Goal: Information Seeking & Learning: Understand process/instructions

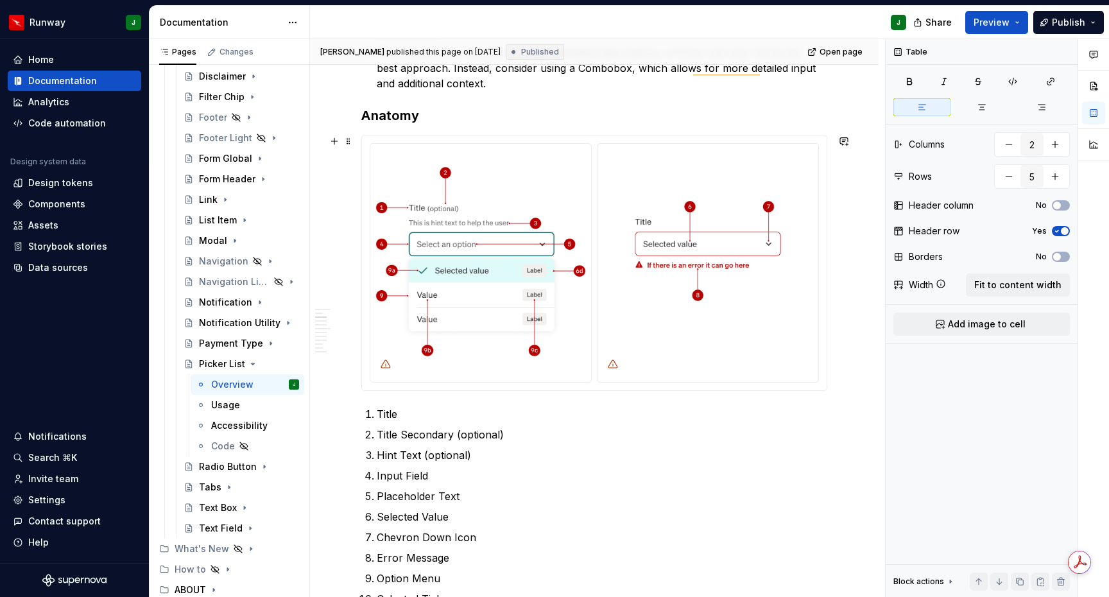
click at [826, 390] on div "To enrich screen reader interactions, please activate Accessibility in Grammarl…" at bounding box center [594, 262] width 465 height 255
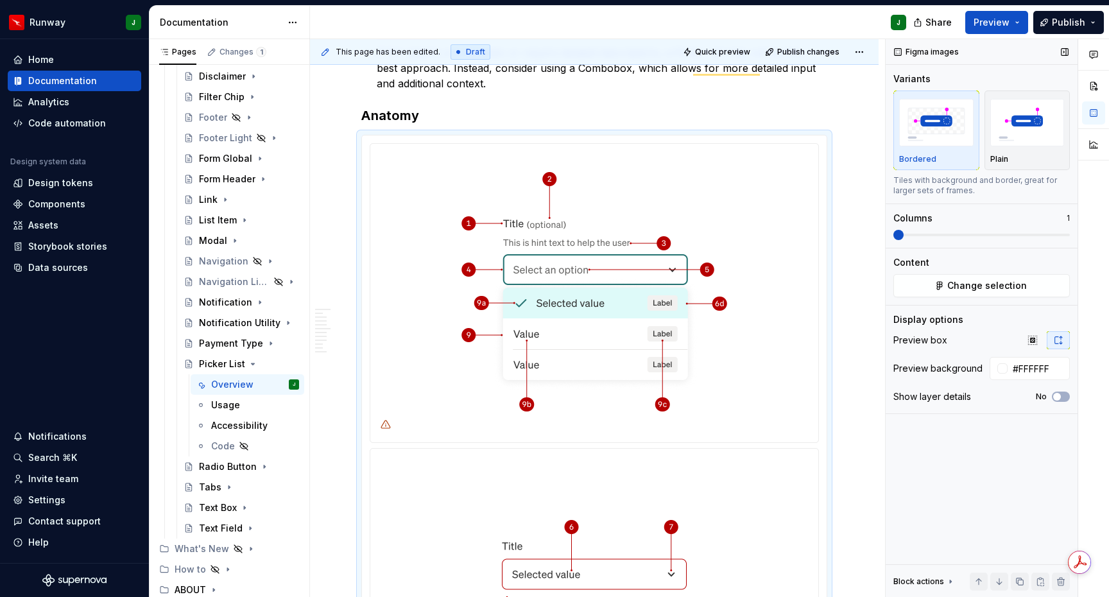
scroll to position [474, 0]
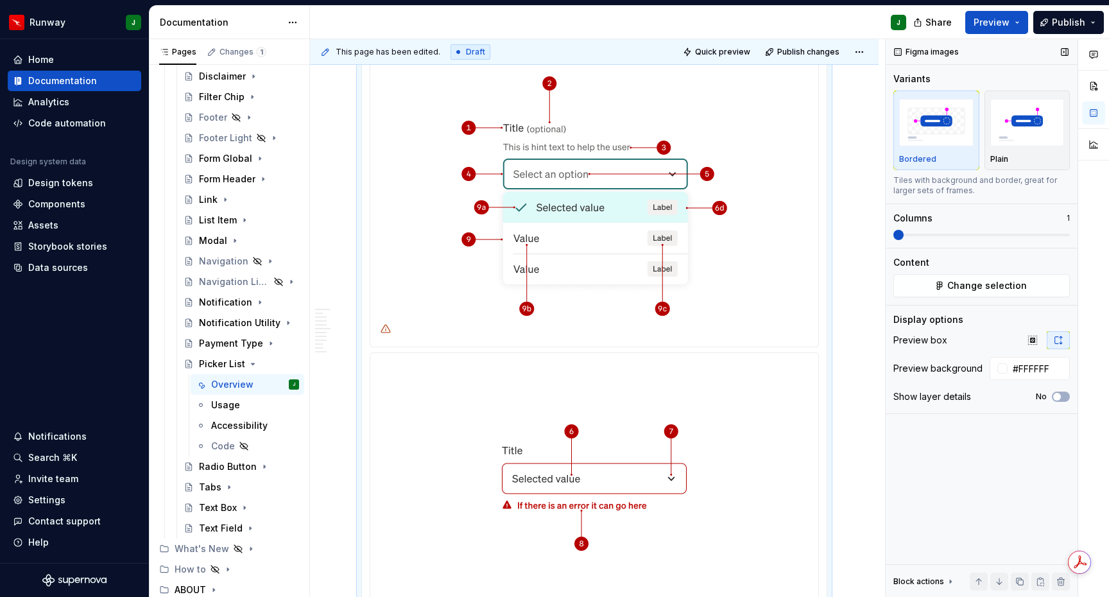
click at [896, 234] on span at bounding box center [898, 235] width 10 height 10
click at [939, 287] on button "Change selection" at bounding box center [981, 285] width 176 height 23
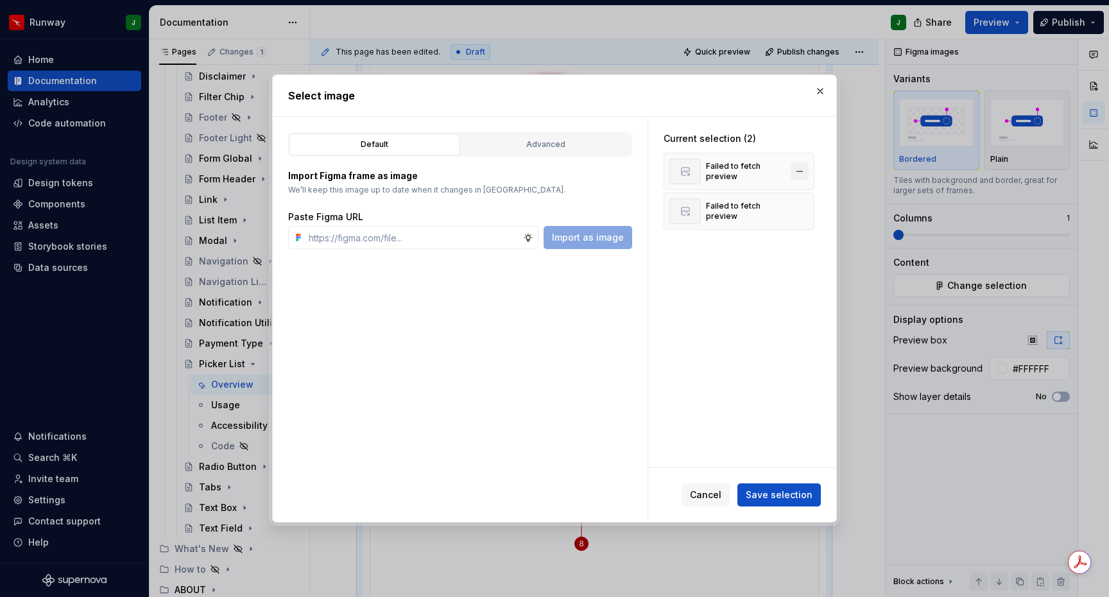
click at [807, 166] on button "button" at bounding box center [800, 171] width 18 height 18
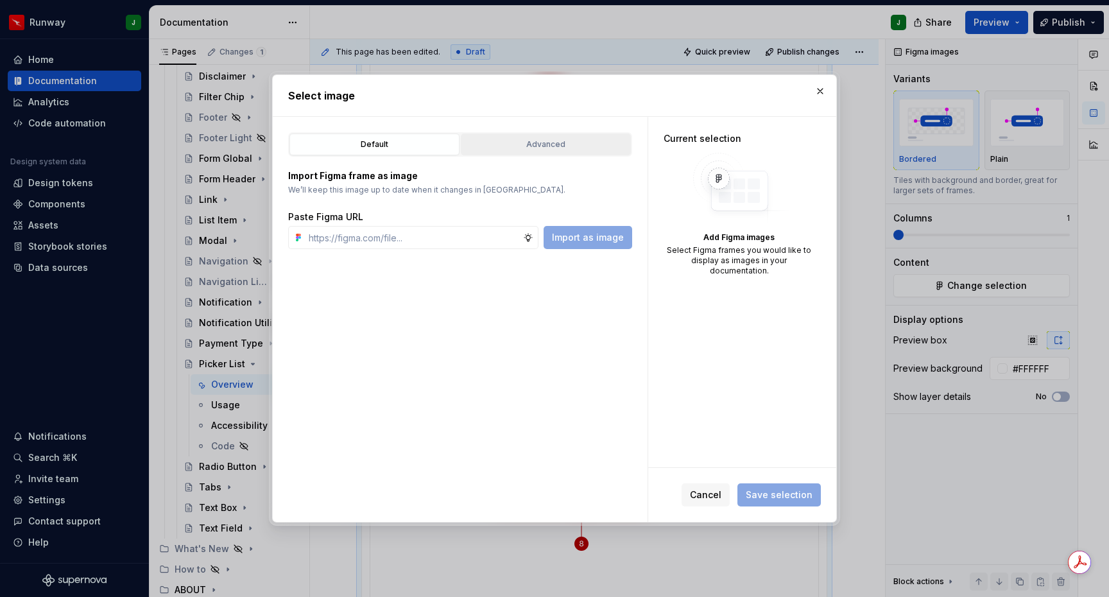
click at [513, 150] on div "Advanced" at bounding box center [545, 144] width 161 height 13
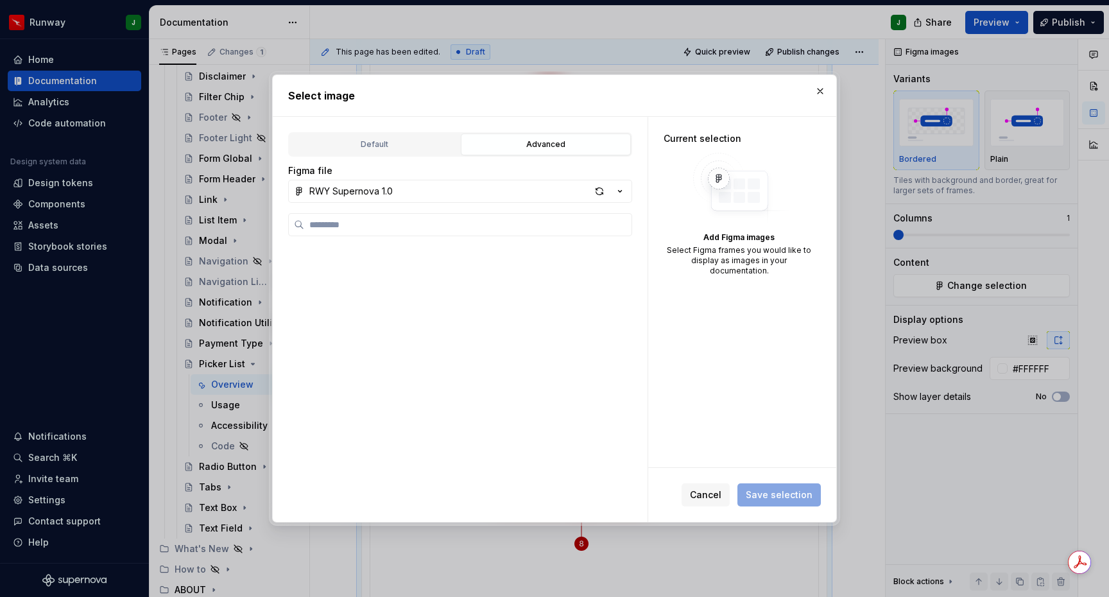
scroll to position [1522, 0]
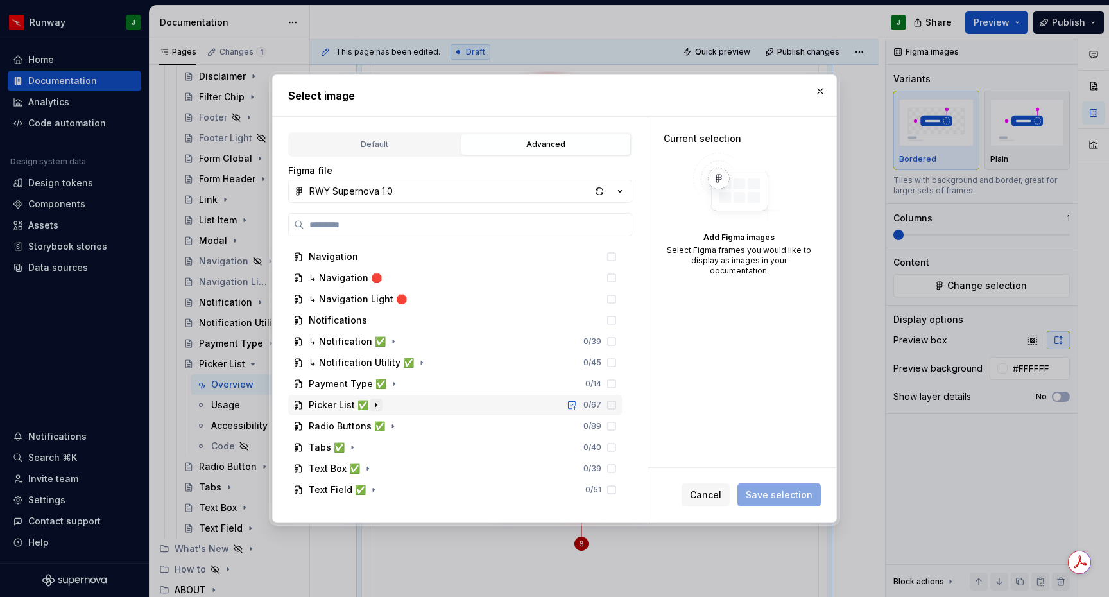
click at [371, 405] on icon "button" at bounding box center [376, 405] width 10 height 10
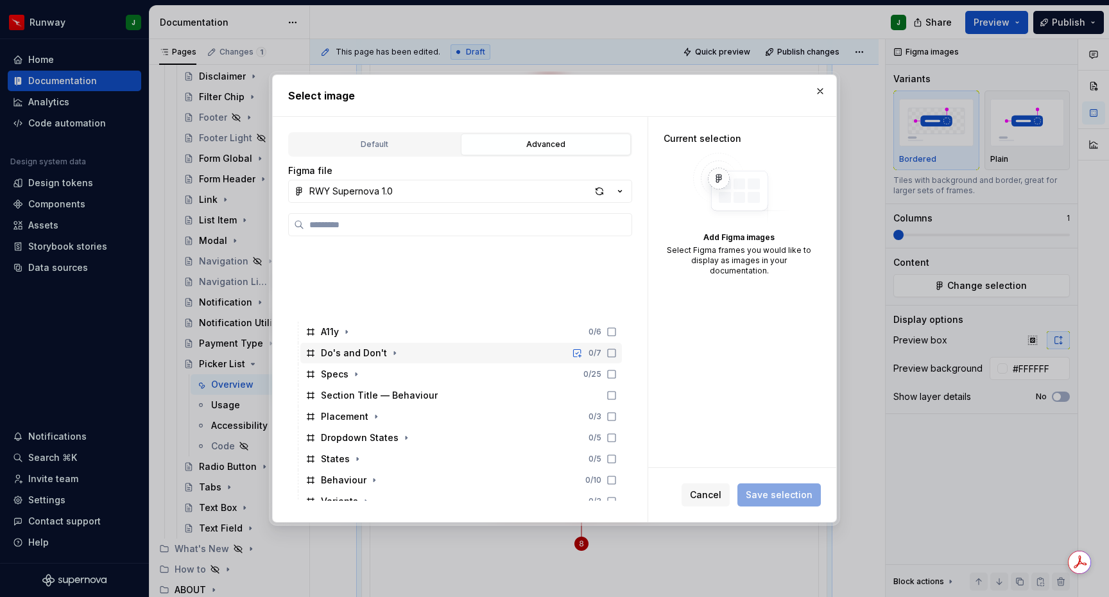
scroll to position [1734, 0]
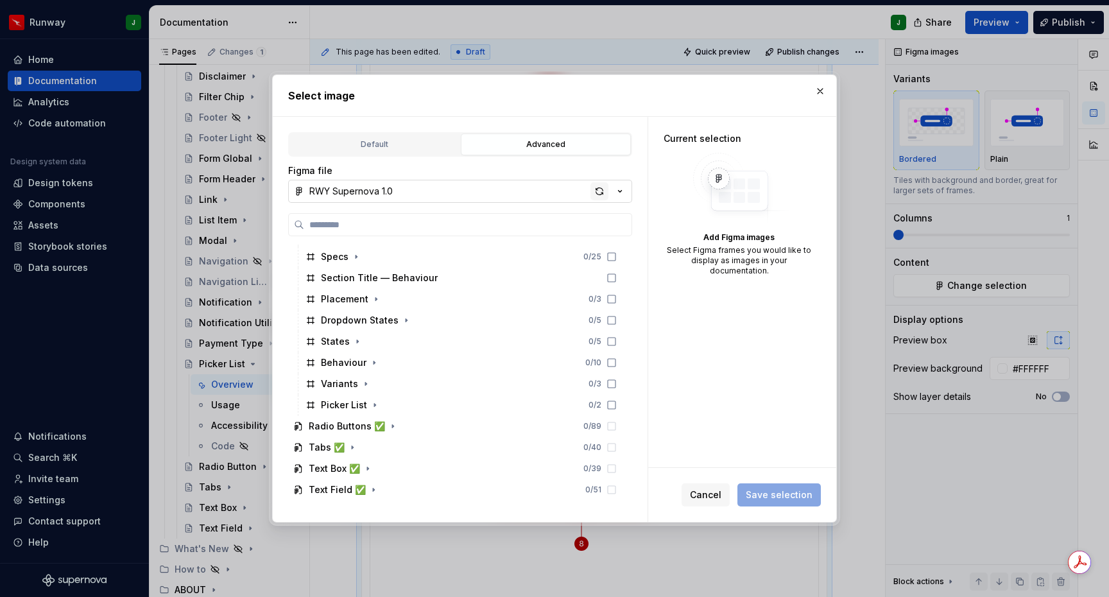
click at [598, 194] on div "button" at bounding box center [599, 191] width 18 height 18
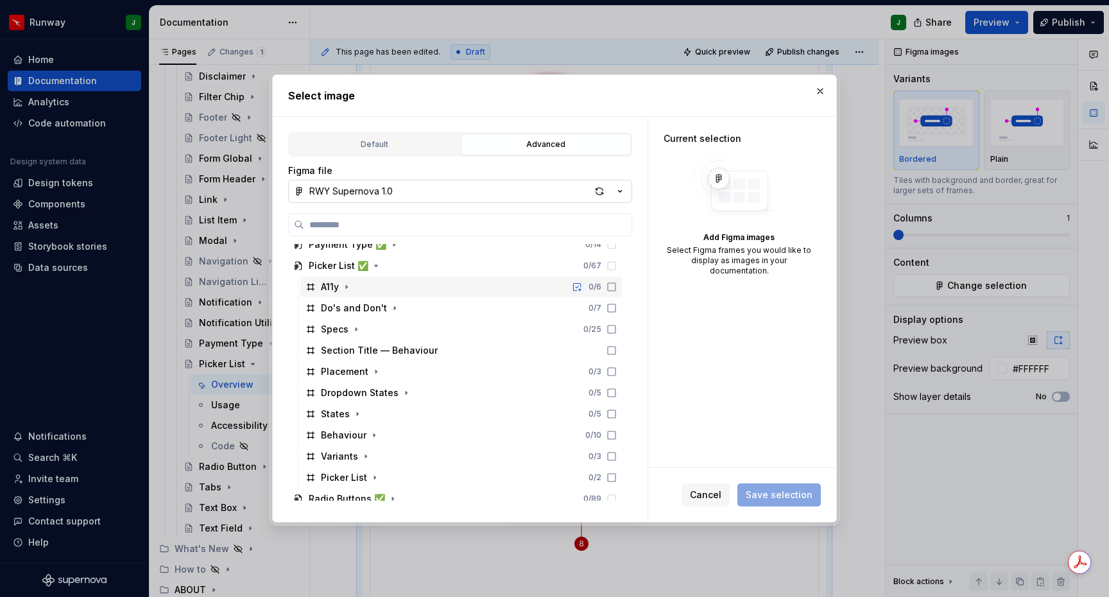
scroll to position [1652, 0]
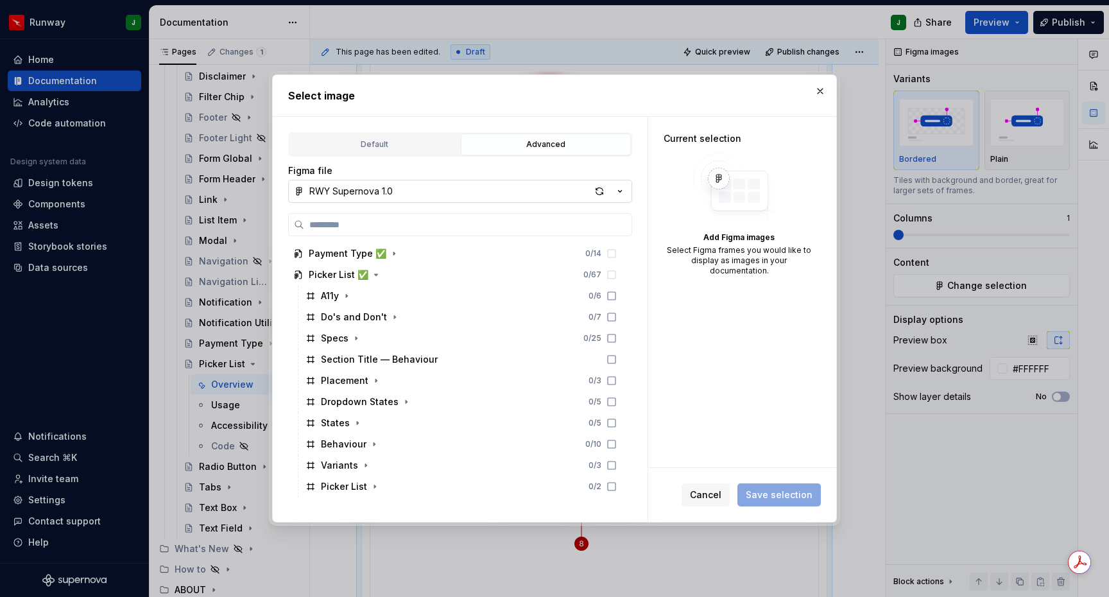
drag, startPoint x: 702, startPoint y: 498, endPoint x: 710, endPoint y: 488, distance: 12.8
click at [701, 497] on span "Cancel" at bounding box center [705, 494] width 31 height 13
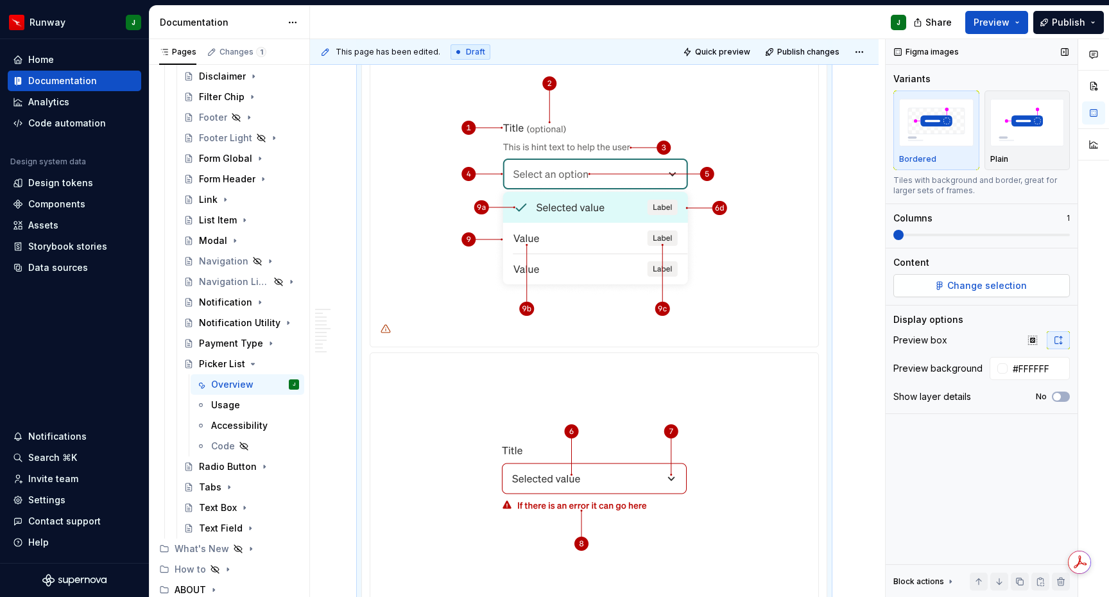
click at [985, 293] on button "Change selection" at bounding box center [981, 285] width 176 height 23
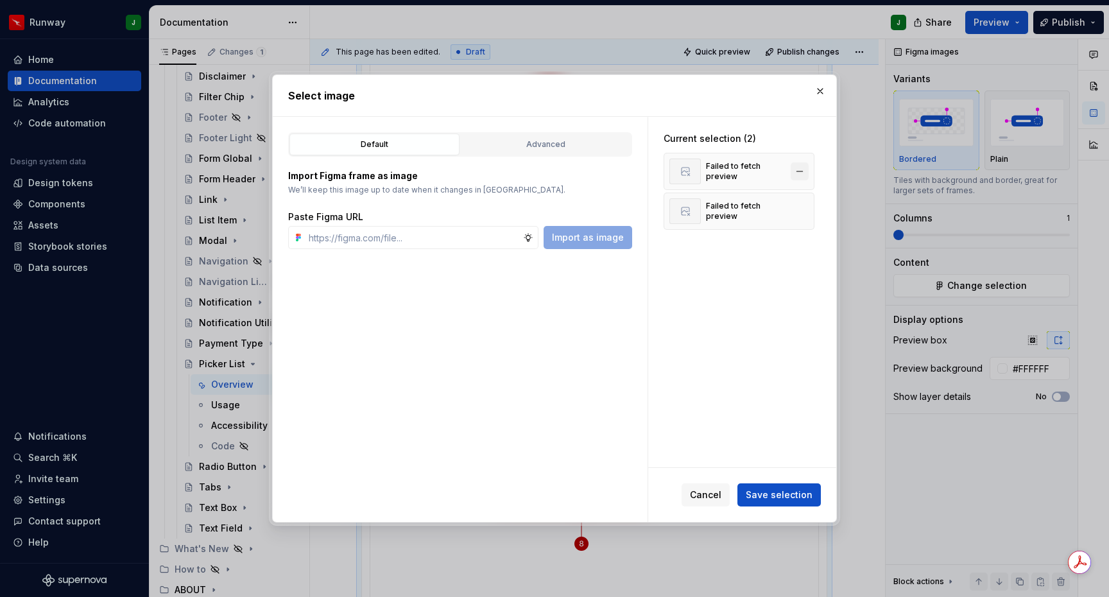
click at [808, 170] on button "button" at bounding box center [800, 171] width 18 height 18
click at [808, 171] on button "button" at bounding box center [800, 171] width 18 height 18
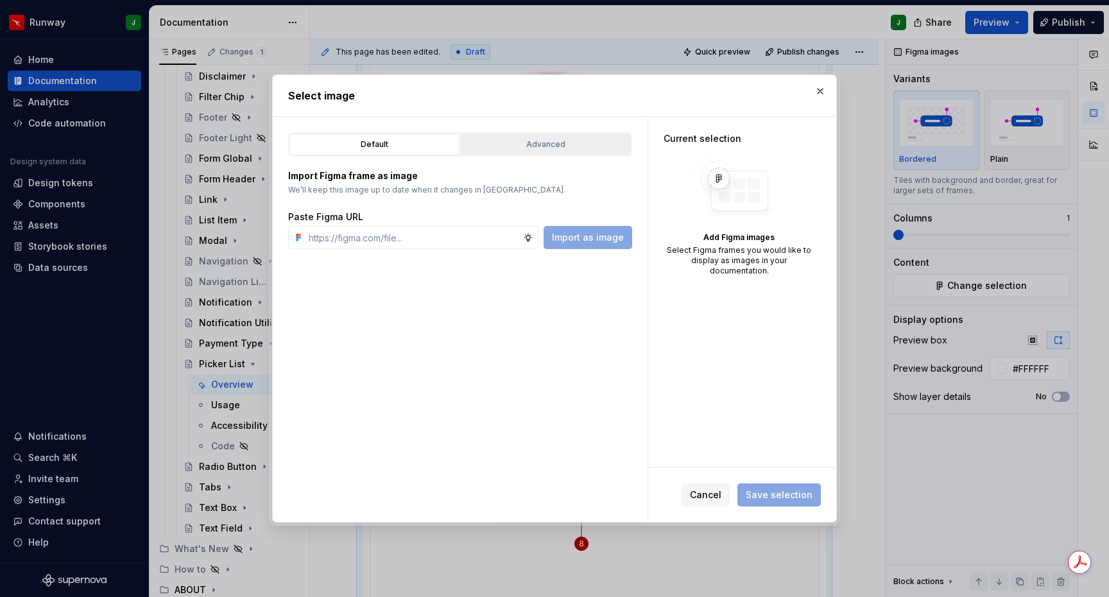
click at [580, 144] on div "Advanced" at bounding box center [545, 144] width 161 height 13
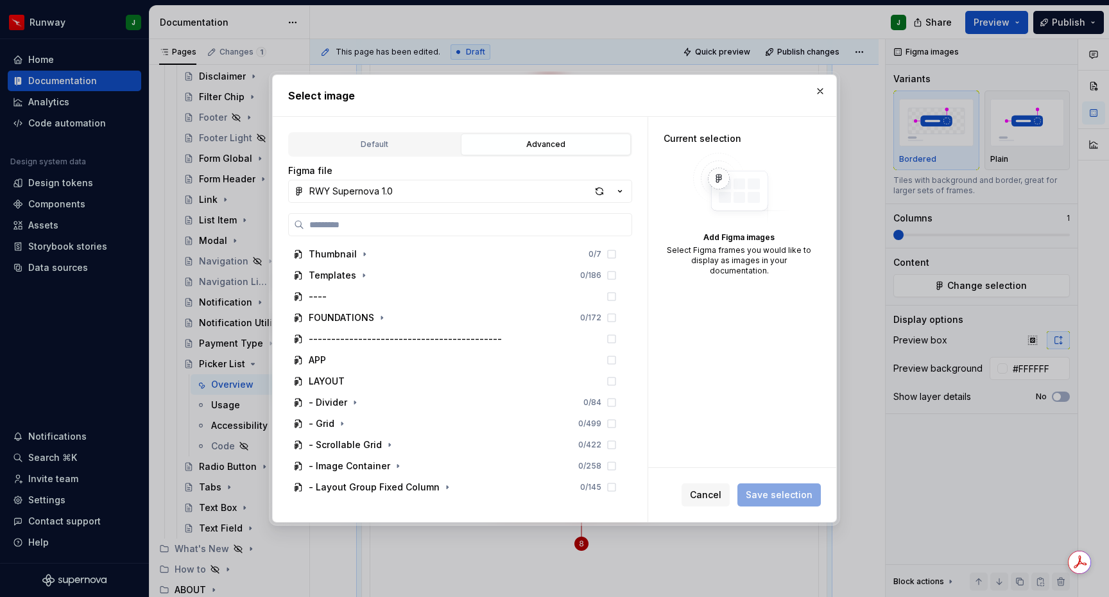
drag, startPoint x: 603, startPoint y: 182, endPoint x: 593, endPoint y: 203, distance: 24.1
click at [603, 182] on button "RWY Supernova 1.0" at bounding box center [460, 191] width 344 height 23
click at [601, 186] on div at bounding box center [554, 298] width 1109 height 597
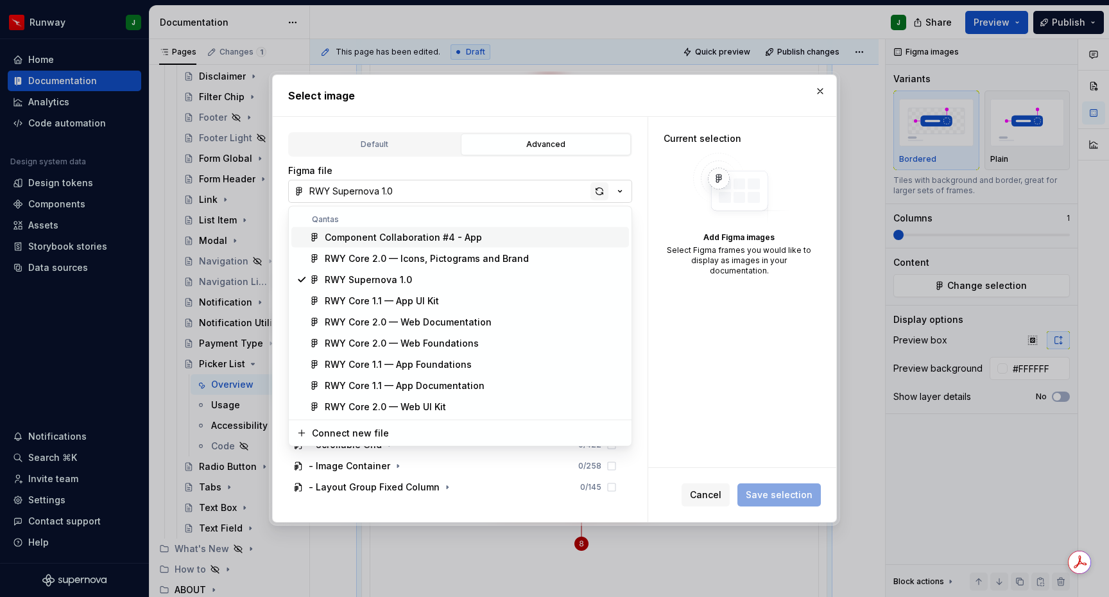
click at [599, 195] on div "Select image Default Advanced Import Figma frame as image We’ll keep this image…" at bounding box center [554, 298] width 1109 height 597
click at [599, 191] on div "button" at bounding box center [599, 191] width 18 height 18
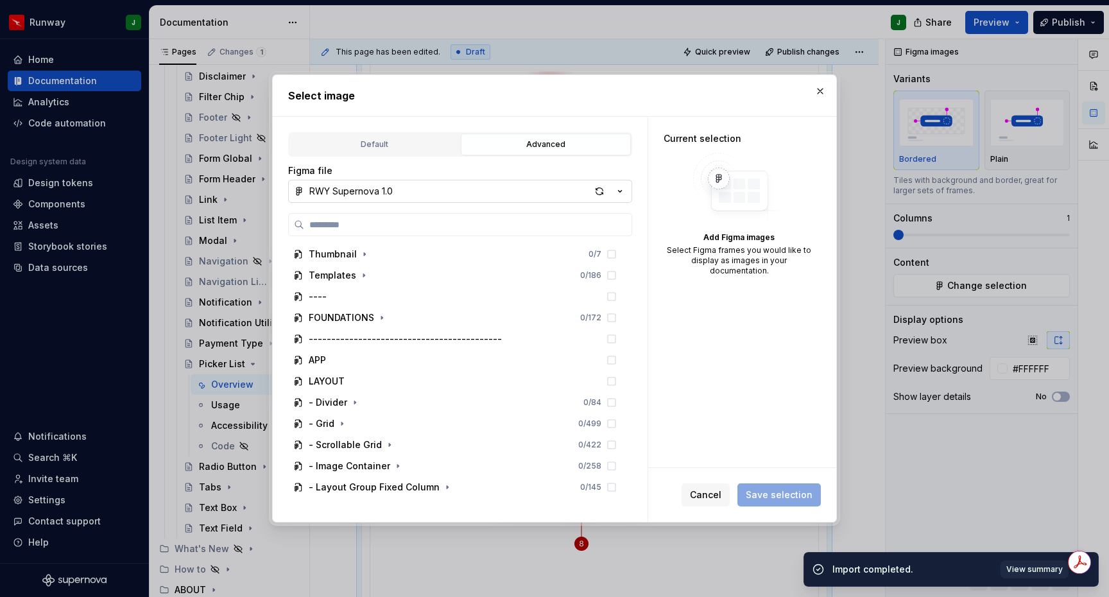
scroll to position [1522, 0]
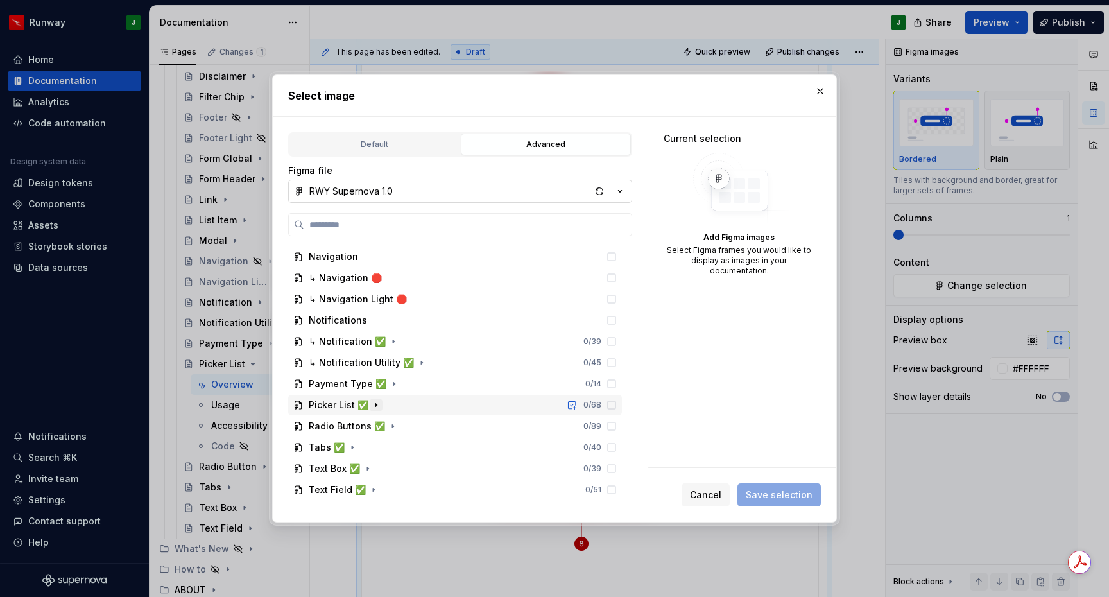
click at [375, 404] on icon "button" at bounding box center [375, 405] width 1 height 3
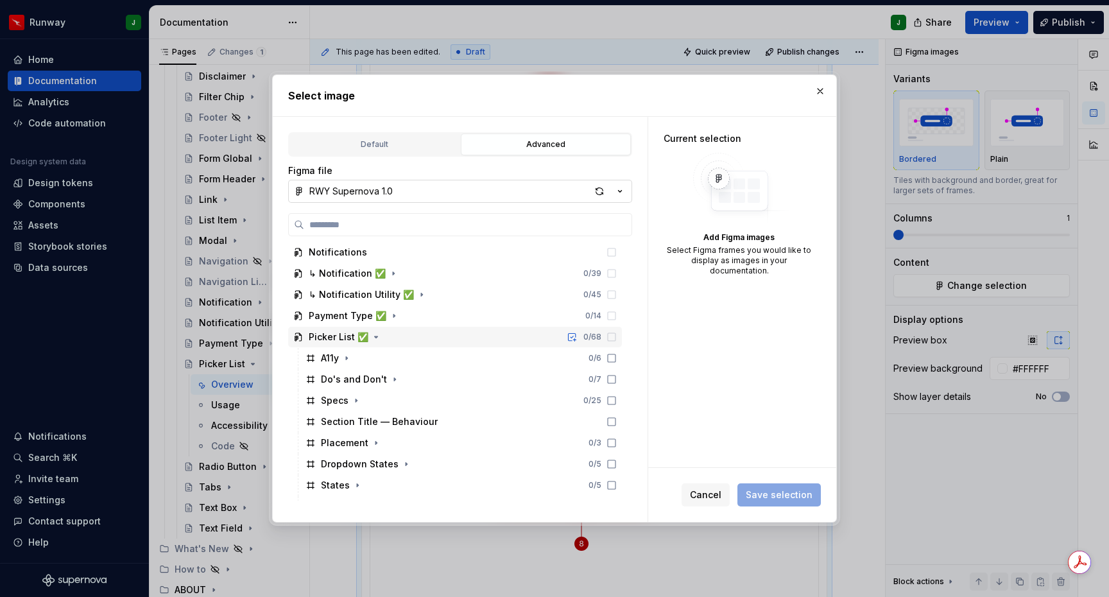
scroll to position [1734, 0]
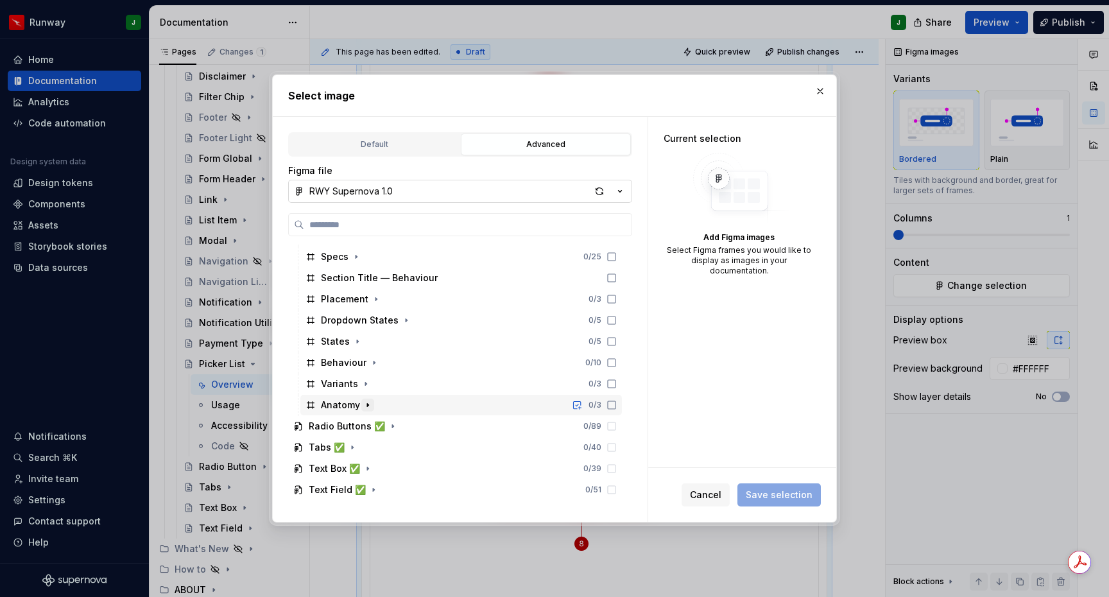
click at [368, 408] on icon "button" at bounding box center [368, 405] width 10 height 10
click at [366, 409] on icon "button" at bounding box center [368, 405] width 10 height 10
click at [391, 409] on div "Anatomy 0 / 3" at bounding box center [460, 405] width 321 height 21
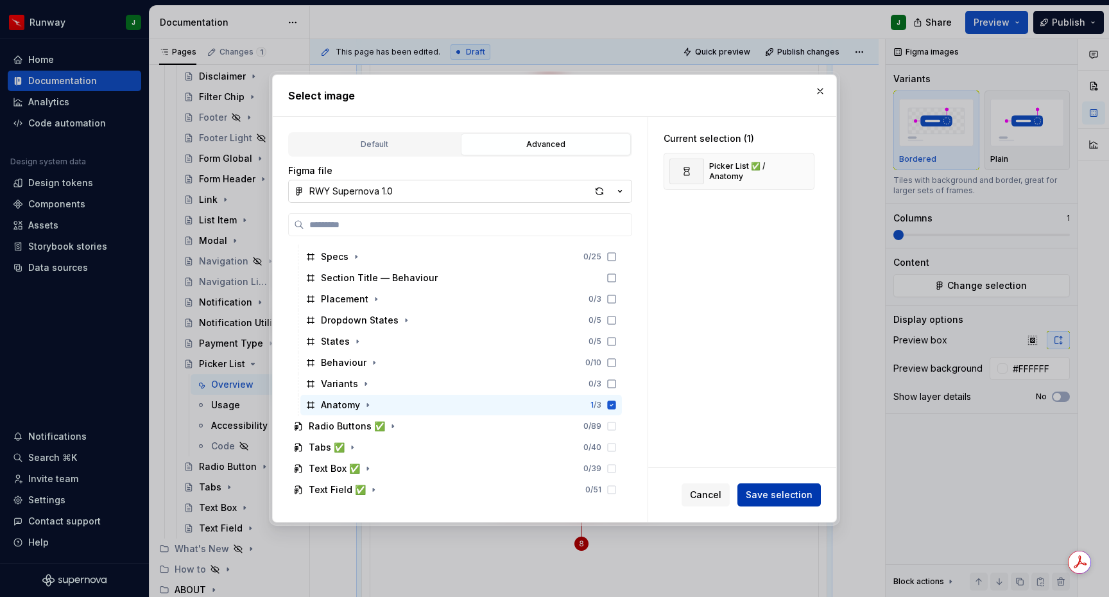
click at [791, 494] on span "Save selection" at bounding box center [779, 494] width 67 height 13
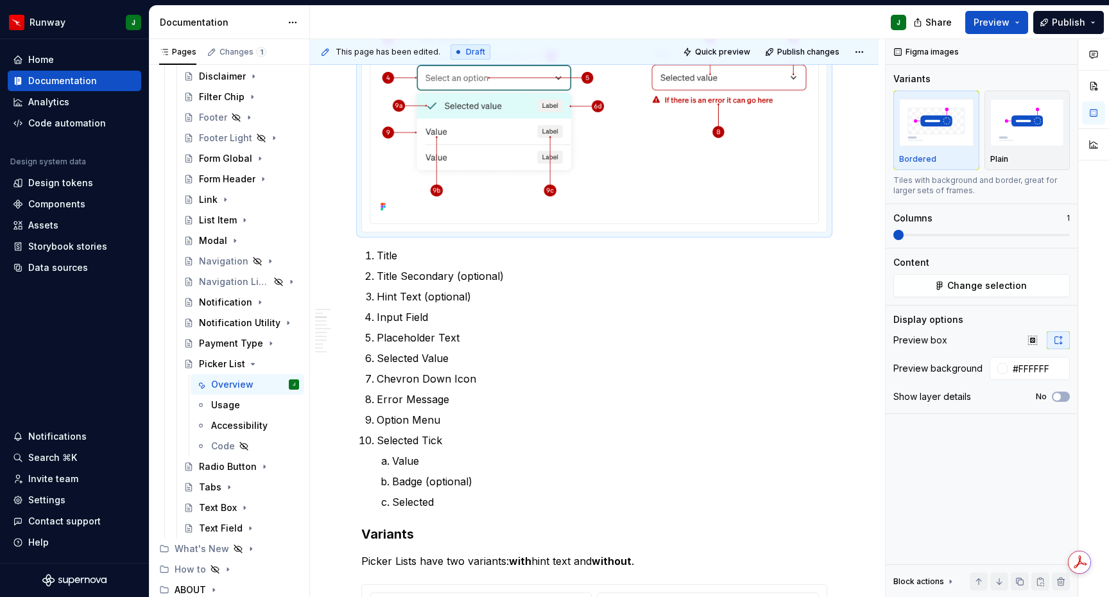
scroll to position [705, 0]
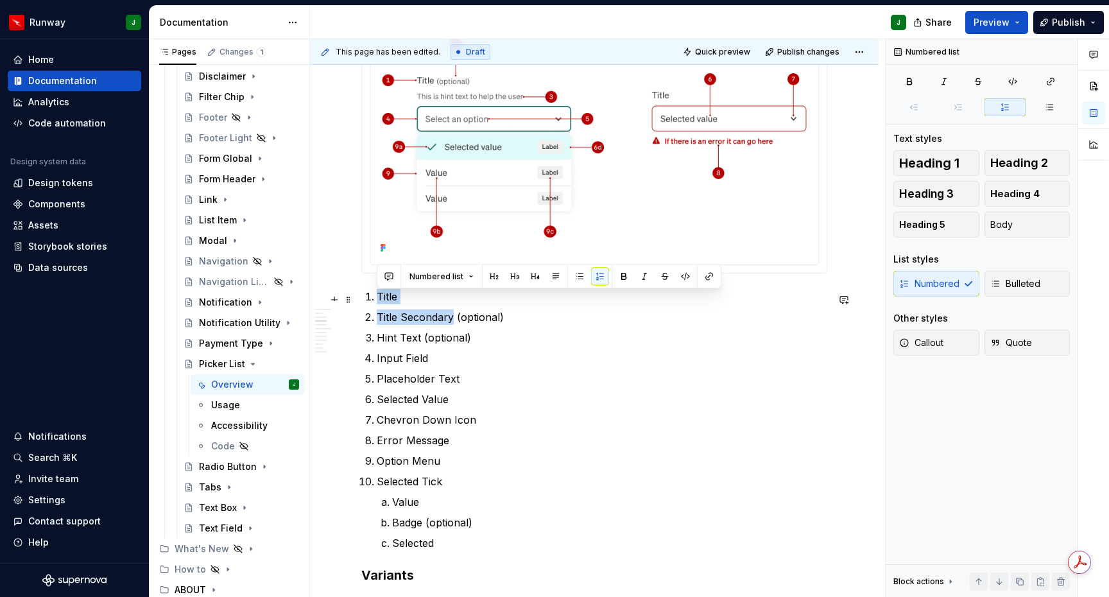
drag, startPoint x: 453, startPoint y: 321, endPoint x: 379, endPoint y: 300, distance: 77.2
click at [379, 300] on ol "Title Title Secondary (optional) Hint Text (optional) Input Field Placeholder T…" at bounding box center [602, 420] width 450 height 262
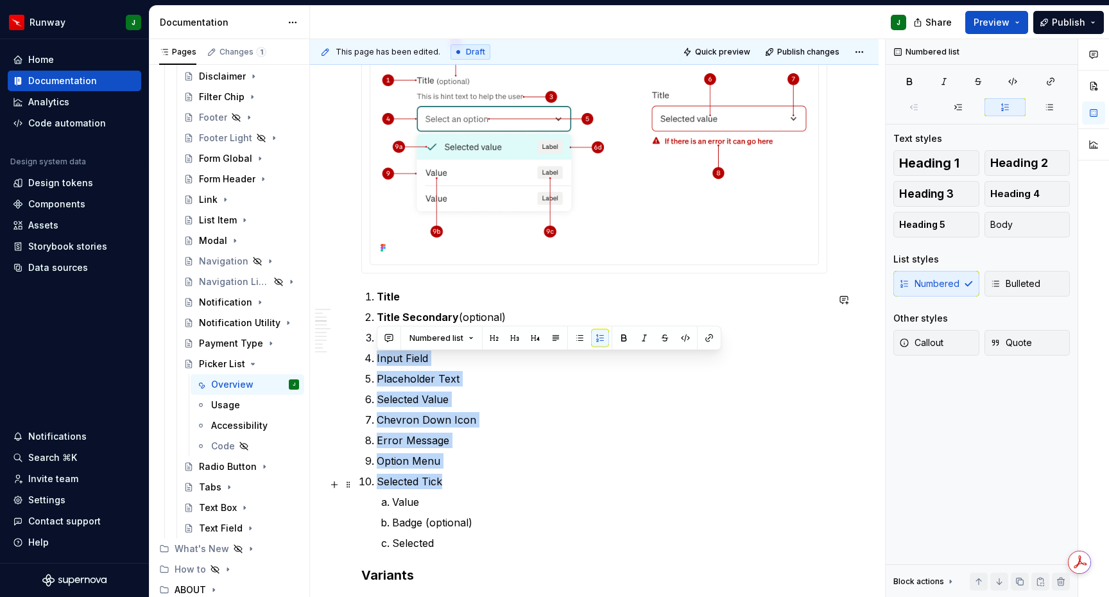
drag, startPoint x: 377, startPoint y: 363, endPoint x: 450, endPoint y: 483, distance: 141.4
click at [451, 484] on ol "Title Title Secondary (optional) Hint Text (optional) Input Field Placeholder T…" at bounding box center [602, 420] width 450 height 262
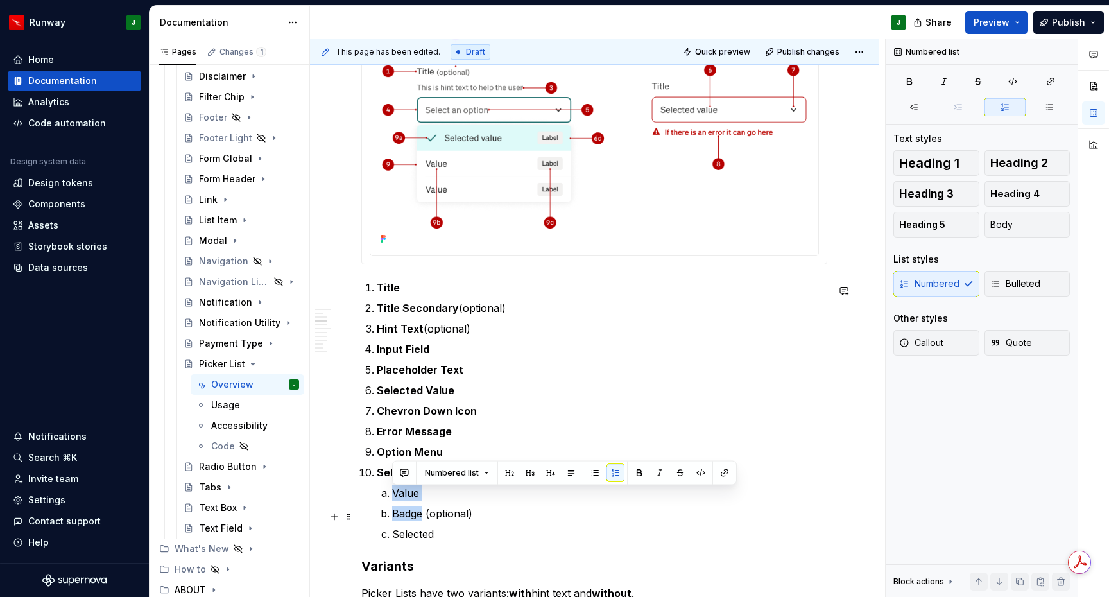
drag, startPoint x: 392, startPoint y: 503, endPoint x: 423, endPoint y: 518, distance: 34.4
click at [423, 518] on ol "Value Badge (optional) Selected" at bounding box center [609, 513] width 435 height 56
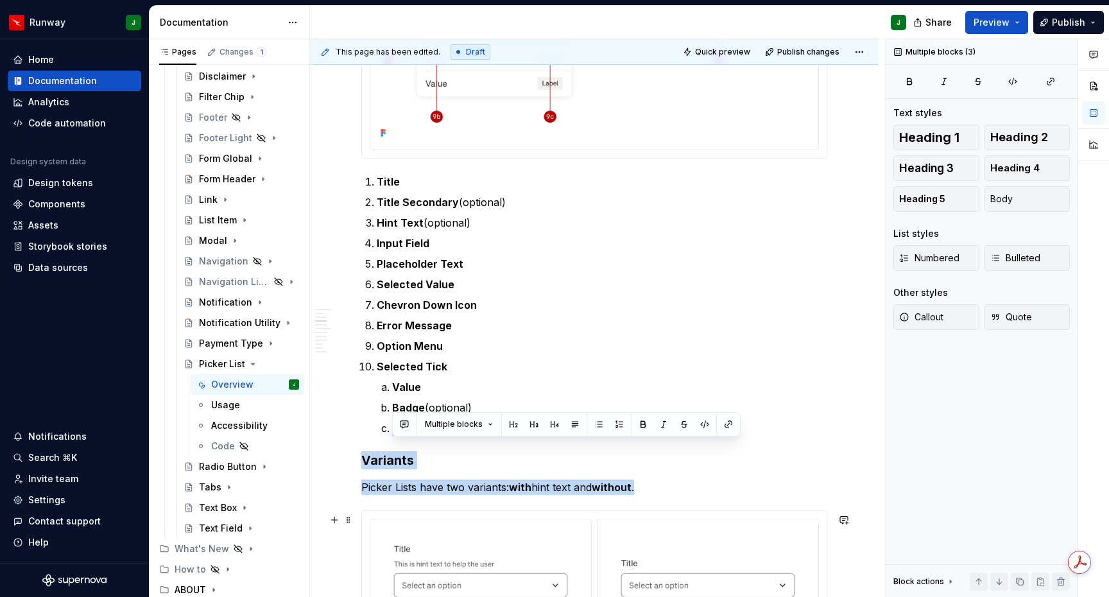
drag, startPoint x: 393, startPoint y: 538, endPoint x: 443, endPoint y: 540, distance: 50.1
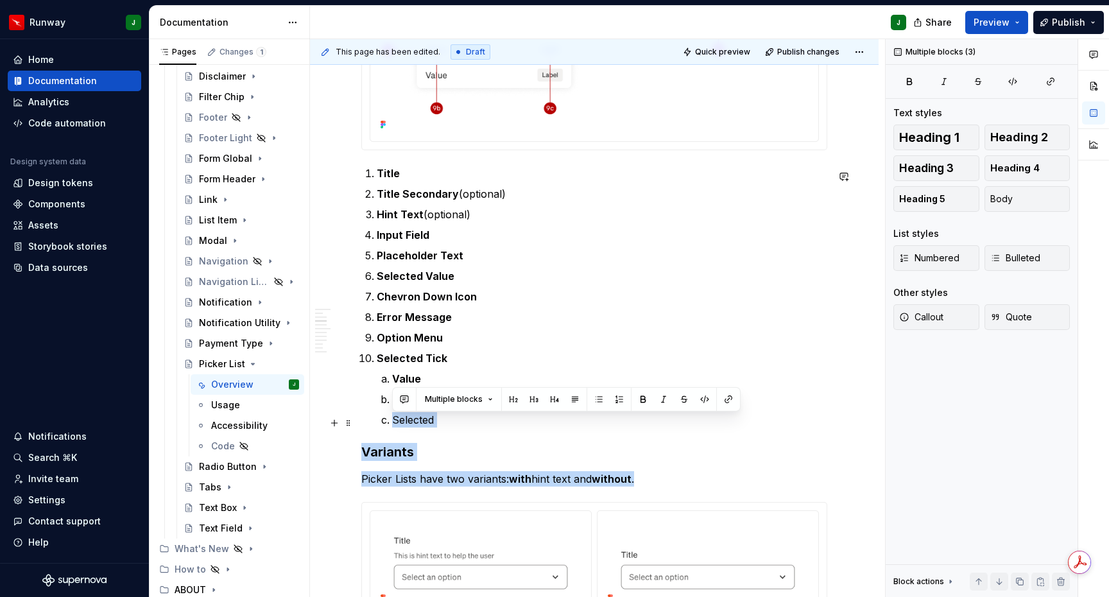
click at [425, 420] on p "Selected" at bounding box center [609, 419] width 435 height 15
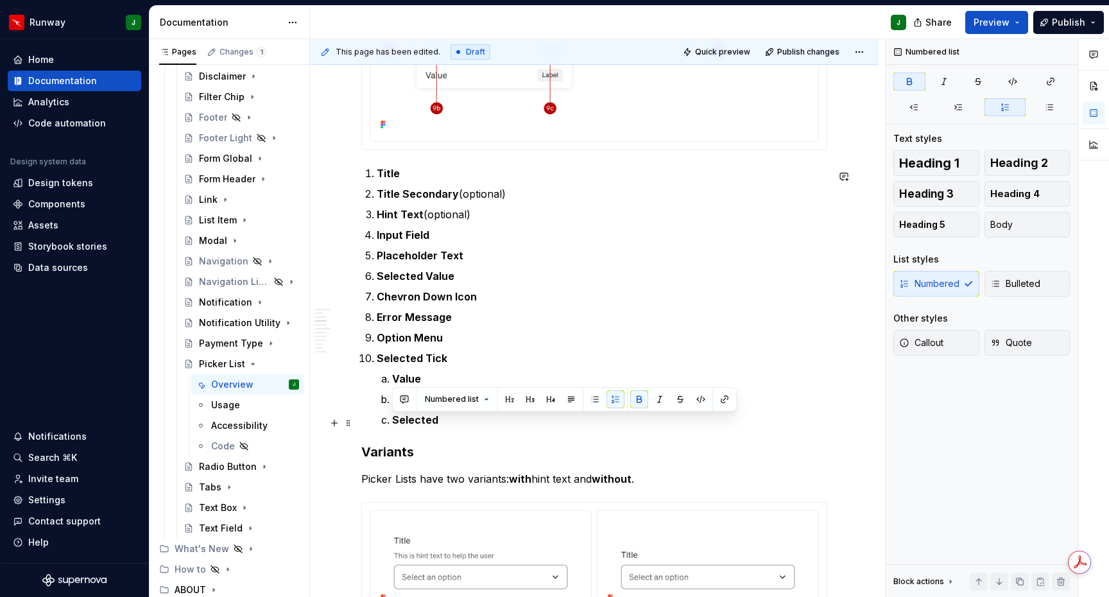
drag, startPoint x: 468, startPoint y: 423, endPoint x: 465, endPoint y: 430, distance: 7.8
click at [468, 423] on p "Selected" at bounding box center [609, 419] width 435 height 15
drag, startPoint x: 465, startPoint y: 430, endPoint x: 458, endPoint y: 429, distance: 7.1
click at [465, 427] on p "Selected" at bounding box center [609, 419] width 435 height 15
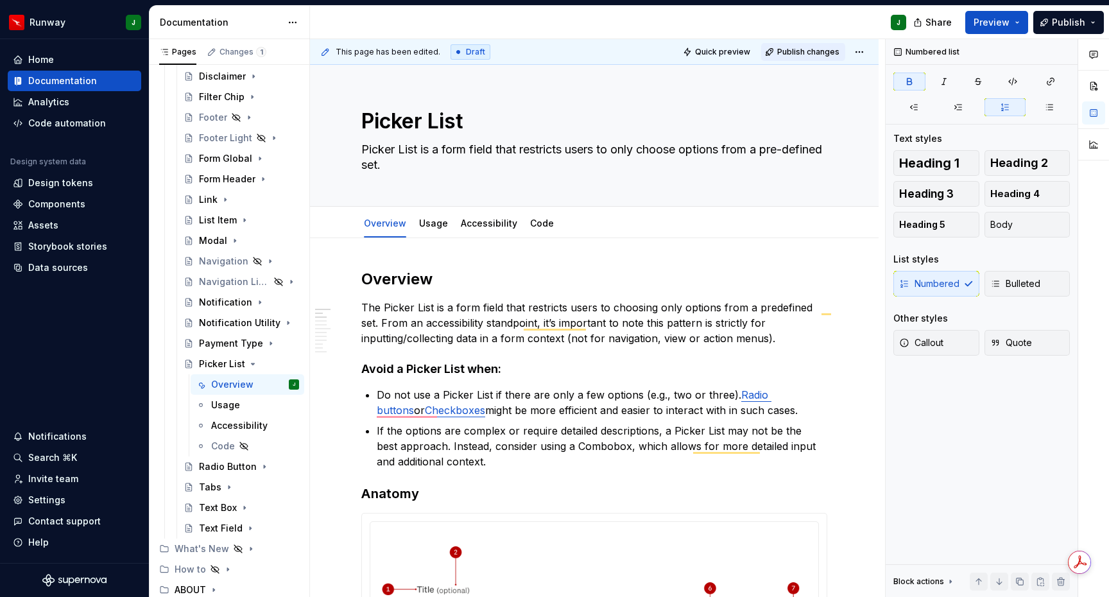
click at [819, 51] on span "Publish changes" at bounding box center [808, 52] width 62 height 10
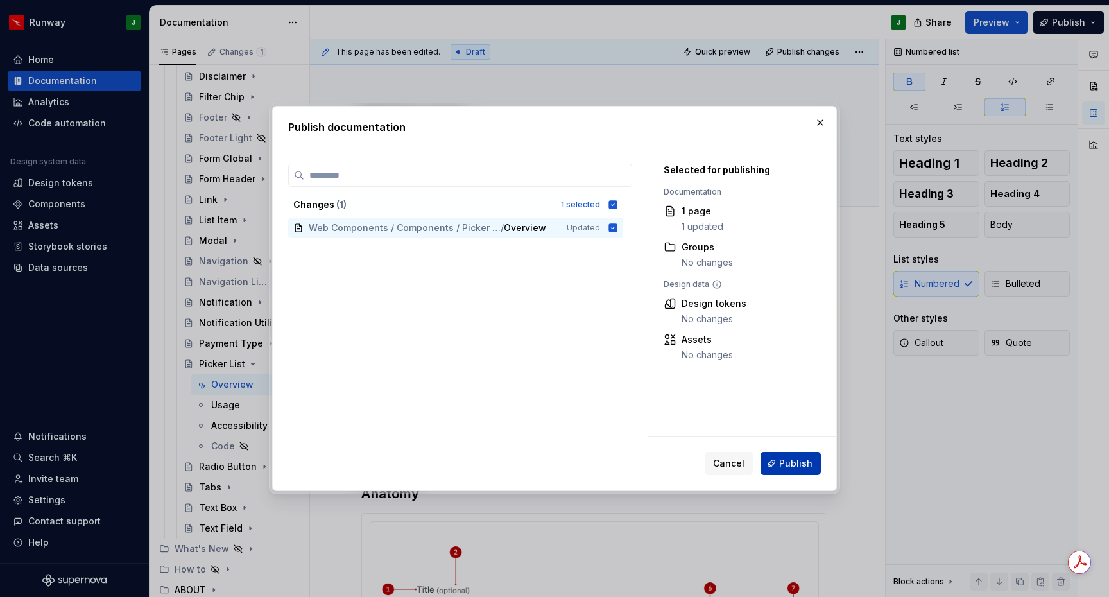
click at [789, 463] on span "Publish" at bounding box center [795, 463] width 33 height 13
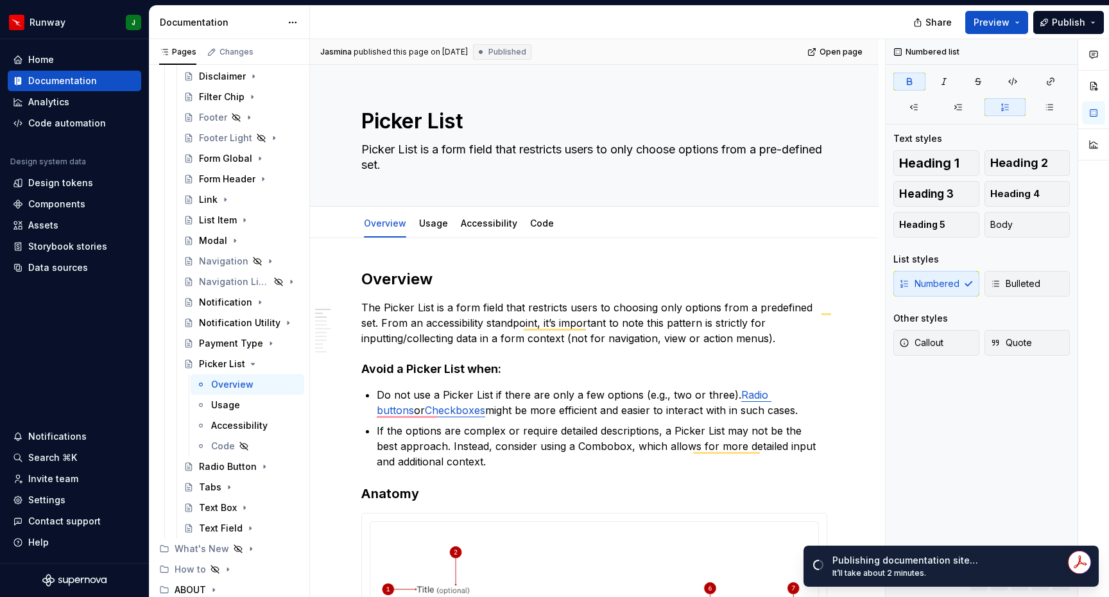
type textarea "*"
